Goal: Find contact information: Find contact information

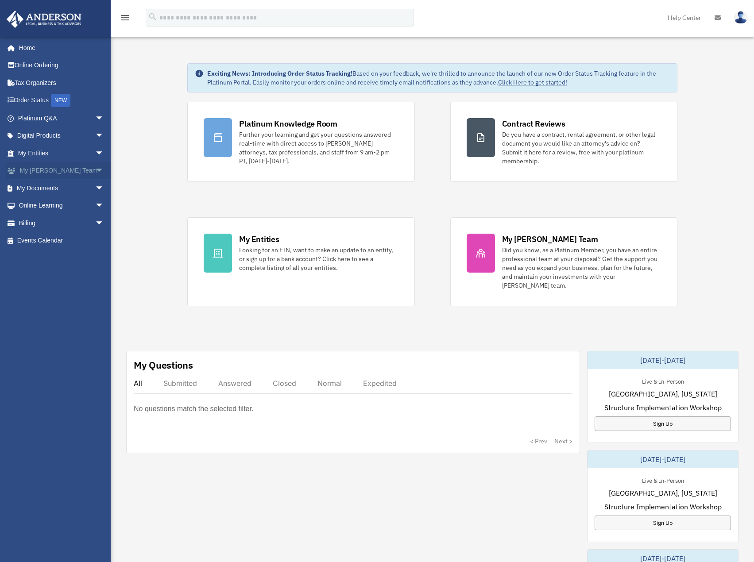
click at [95, 170] on span "arrow_drop_down" at bounding box center [104, 171] width 18 height 18
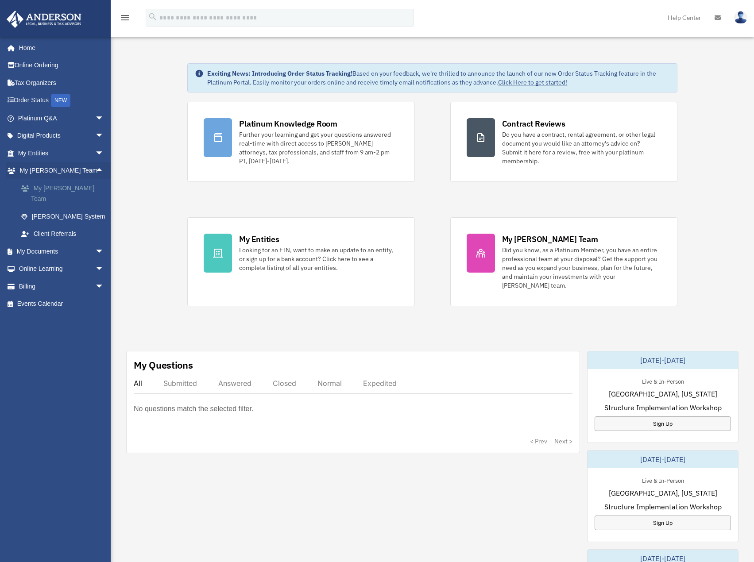
click at [66, 189] on link "My [PERSON_NAME] Team" at bounding box center [64, 193] width 105 height 28
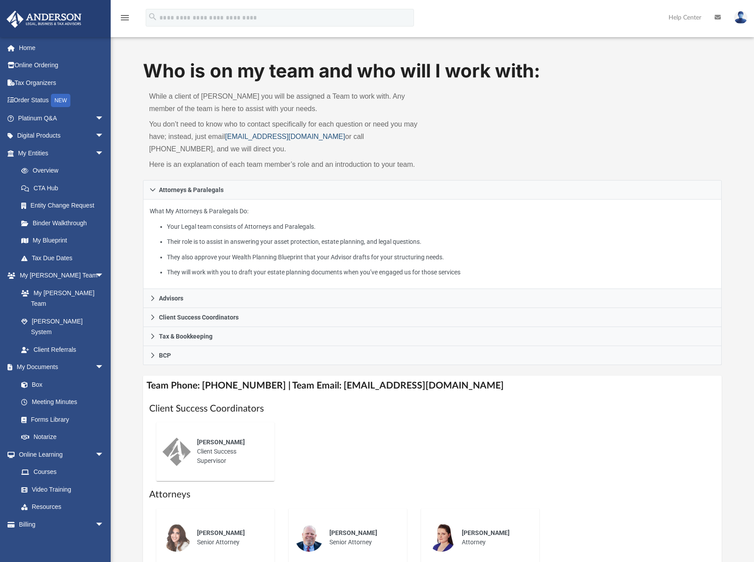
click at [249, 135] on link "[EMAIL_ADDRESS][DOMAIN_NAME]" at bounding box center [285, 137] width 120 height 8
drag, startPoint x: 327, startPoint y: 387, endPoint x: 456, endPoint y: 391, distance: 128.5
click at [456, 391] on h4 "Team Phone: [PHONE_NUMBER] | Team Email: [EMAIL_ADDRESS][DOMAIN_NAME]" at bounding box center [432, 386] width 579 height 20
copy h4 "[EMAIL_ADDRESS][DOMAIN_NAME]"
